Goal: Task Accomplishment & Management: Manage account settings

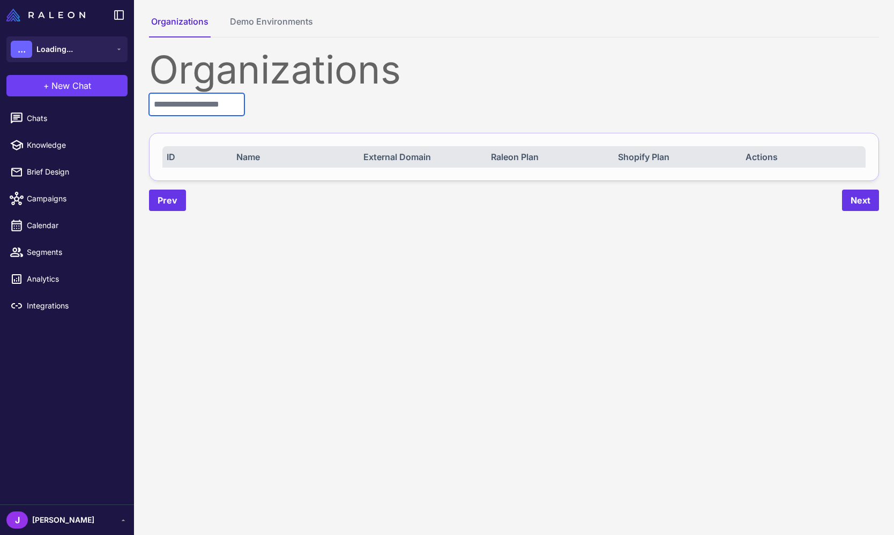
click at [201, 106] on input "text" at bounding box center [196, 104] width 95 height 23
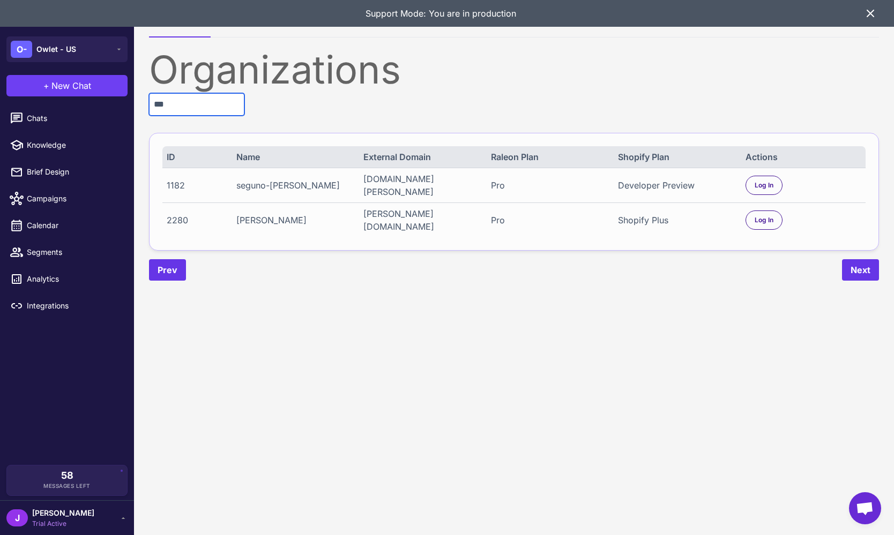
type input "***"
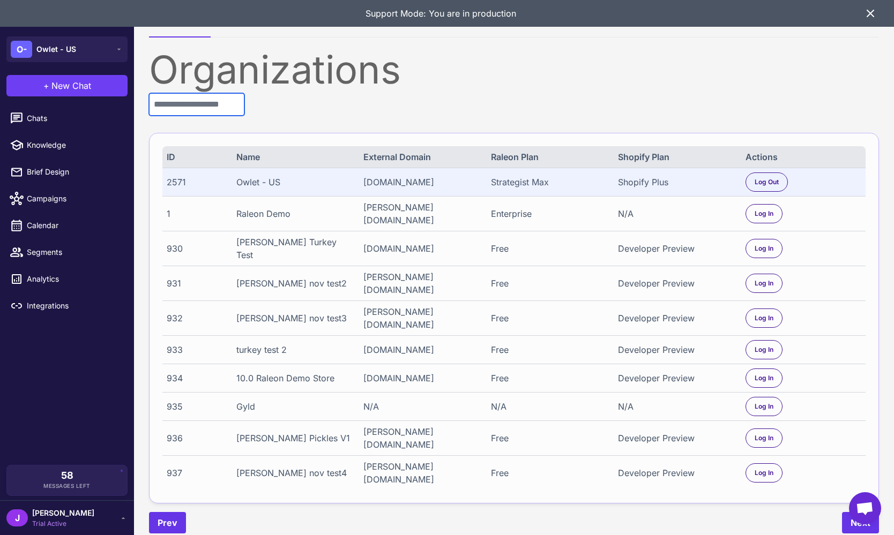
click at [194, 115] on input "text" at bounding box center [196, 104] width 95 height 23
click at [368, 103] on div "Organizations ID Name External Domain Raleon Plan Shopify Plan Actions 2571 Owl…" at bounding box center [514, 291] width 730 height 483
click at [201, 106] on input "text" at bounding box center [196, 104] width 95 height 23
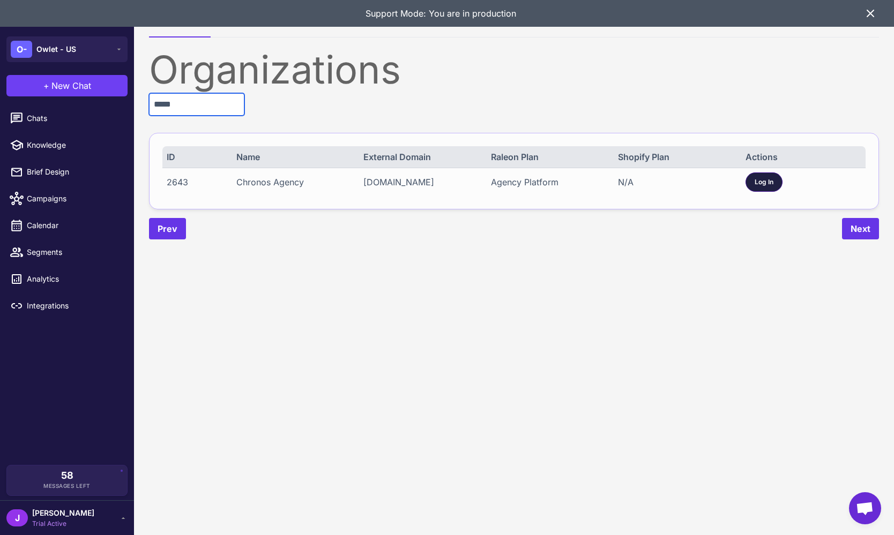
type input "*****"
click at [771, 190] on div "Log In" at bounding box center [763, 182] width 37 height 19
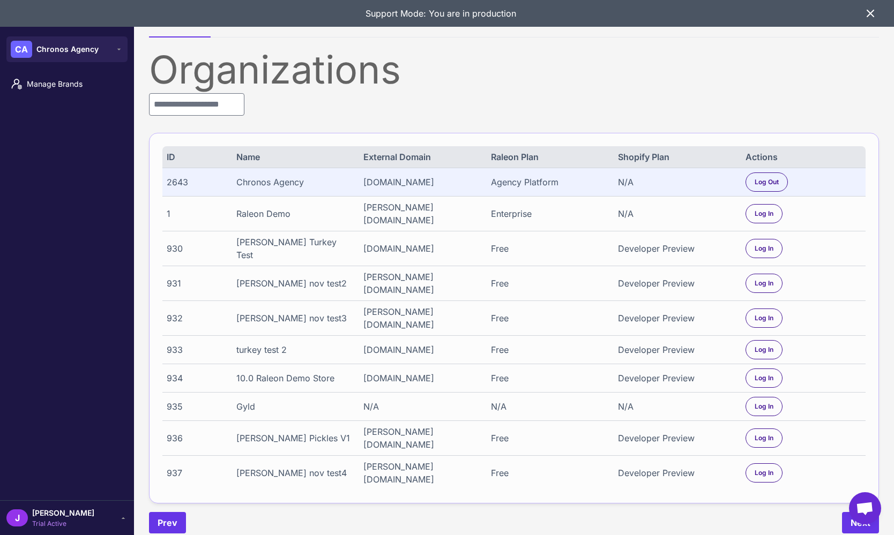
click at [103, 512] on div "[PERSON_NAME] Trial Active" at bounding box center [66, 517] width 121 height 21
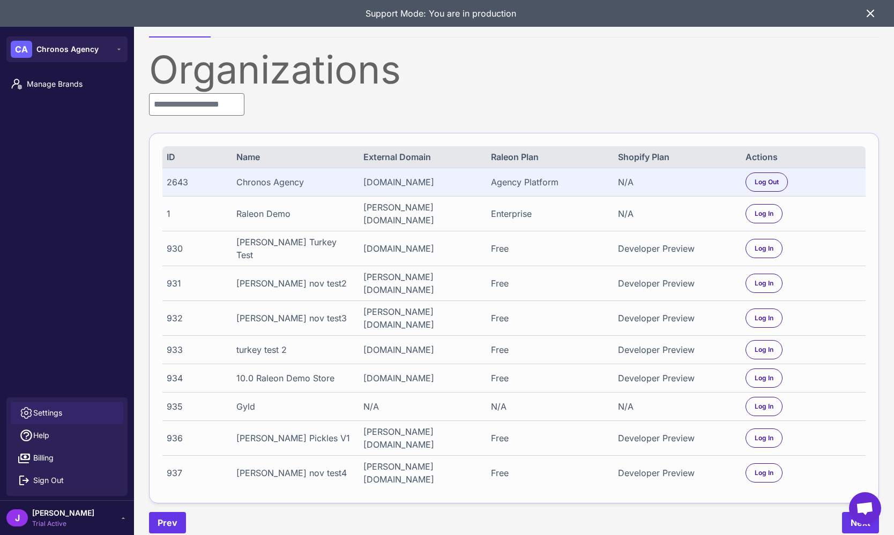
click at [91, 411] on link "Settings" at bounding box center [67, 413] width 113 height 23
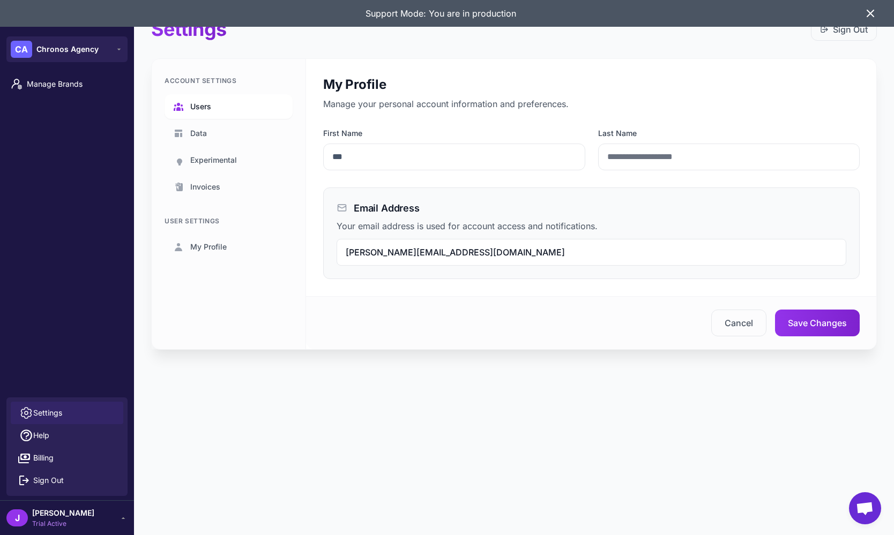
click at [201, 103] on span "Users" at bounding box center [200, 107] width 21 height 12
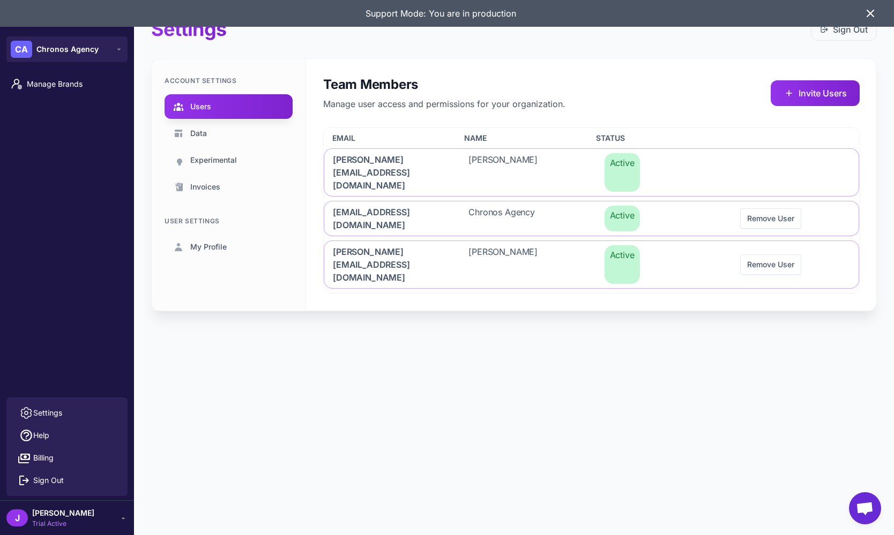
click at [342, 325] on div "Settings Sign Out Account Settings Users Data Experimental Invoices User Settin…" at bounding box center [514, 267] width 760 height 535
click at [44, 439] on span "Help" at bounding box center [41, 436] width 16 height 12
